Goal: Information Seeking & Learning: Learn about a topic

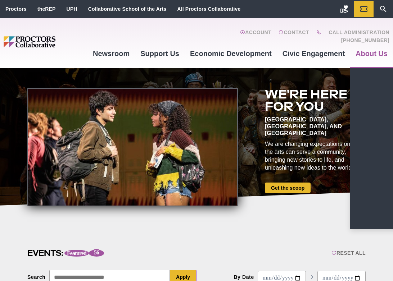
click at [366, 54] on span "About Us" at bounding box center [372, 54] width 32 height 8
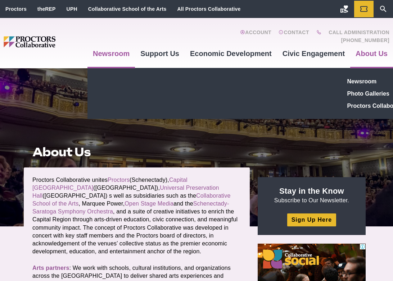
click at [106, 54] on span "Newsroom" at bounding box center [111, 54] width 37 height 8
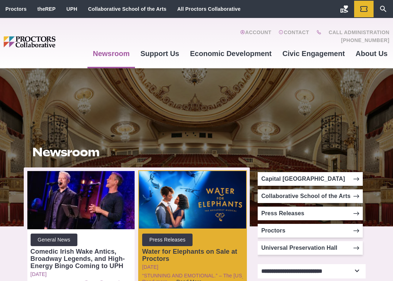
click at [176, 281] on span "Read More" at bounding box center [189, 282] width 26 height 6
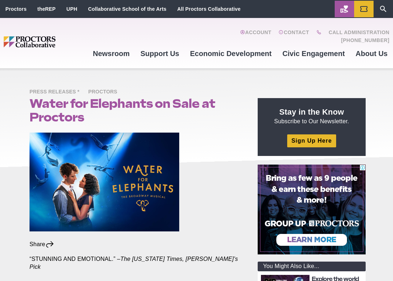
click at [340, 9] on icon "Main site navigation and header" at bounding box center [344, 9] width 9 height 9
